Goal: Find contact information: Find contact information

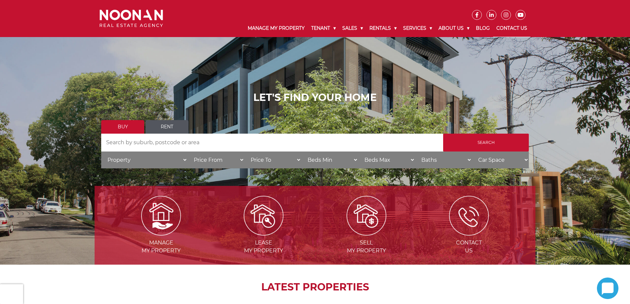
click at [507, 29] on link "Contact Us" at bounding box center [511, 28] width 37 height 17
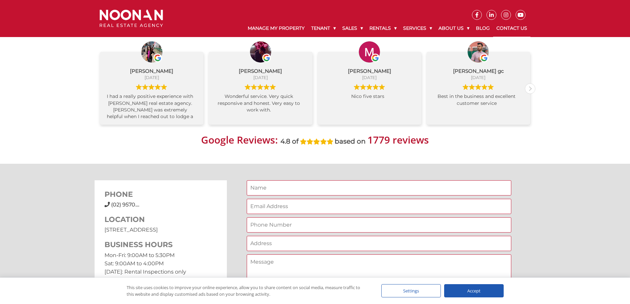
scroll to position [496, 0]
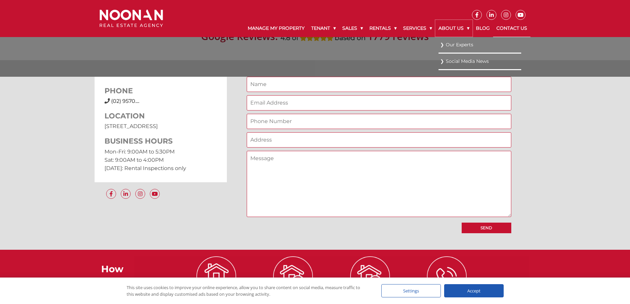
click at [445, 27] on link "About Us" at bounding box center [453, 28] width 37 height 17
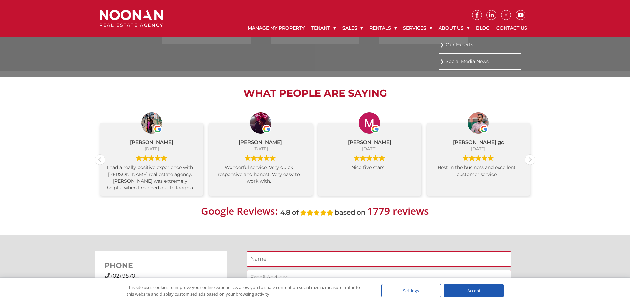
scroll to position [309, 0]
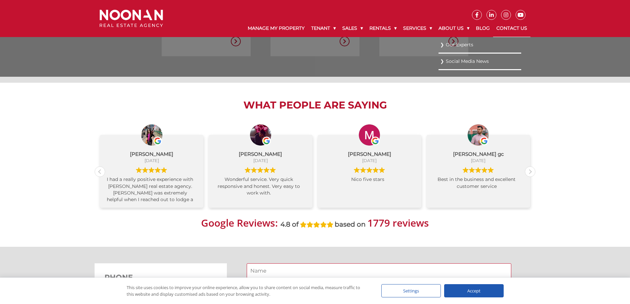
click at [455, 46] on link "Our Experts" at bounding box center [479, 44] width 79 height 9
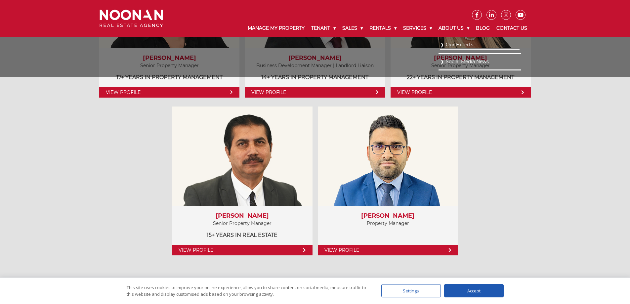
scroll to position [430, 0]
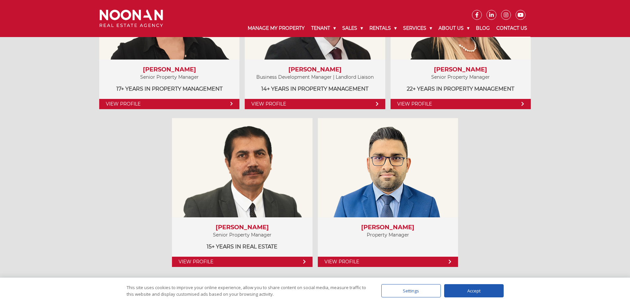
click at [514, 25] on link "Contact Us" at bounding box center [511, 28] width 37 height 17
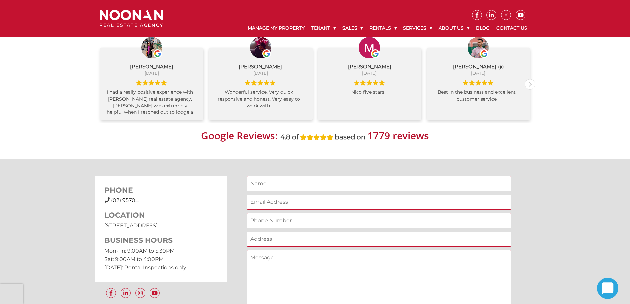
scroll to position [397, 0]
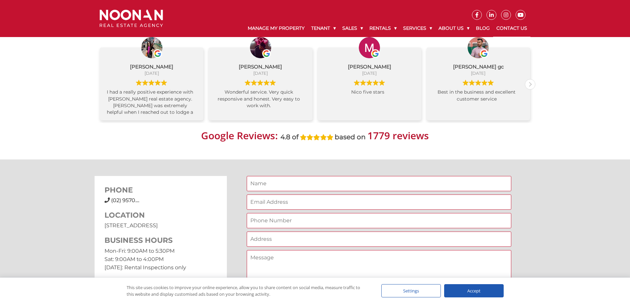
click at [133, 198] on span "(02) 9570...." at bounding box center [125, 200] width 28 height 6
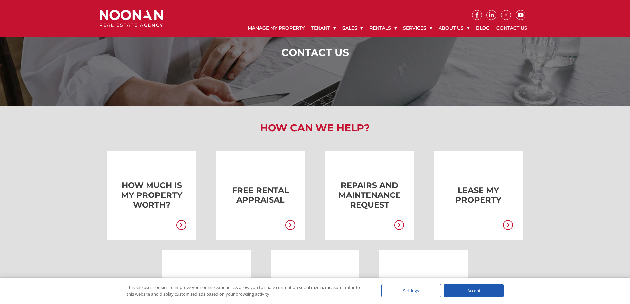
scroll to position [0, 0]
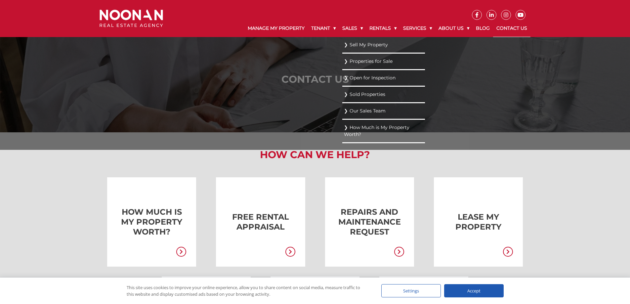
click at [360, 95] on link "Sold Properties" at bounding box center [383, 94] width 79 height 9
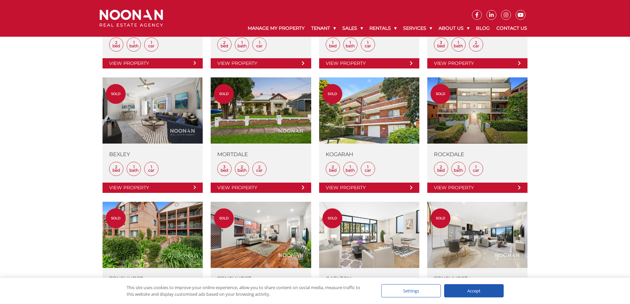
scroll to position [430, 0]
